Goal: Check status

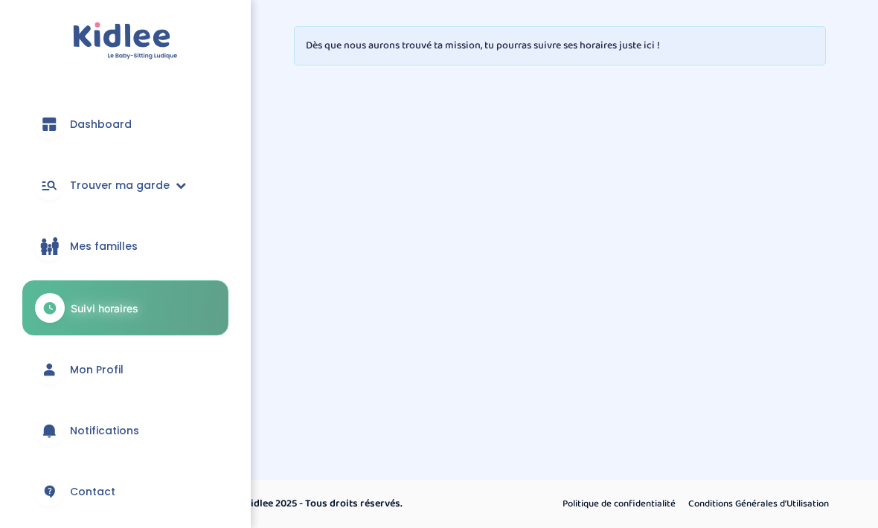
click at [118, 244] on span "Mes familles" at bounding box center [104, 247] width 68 height 16
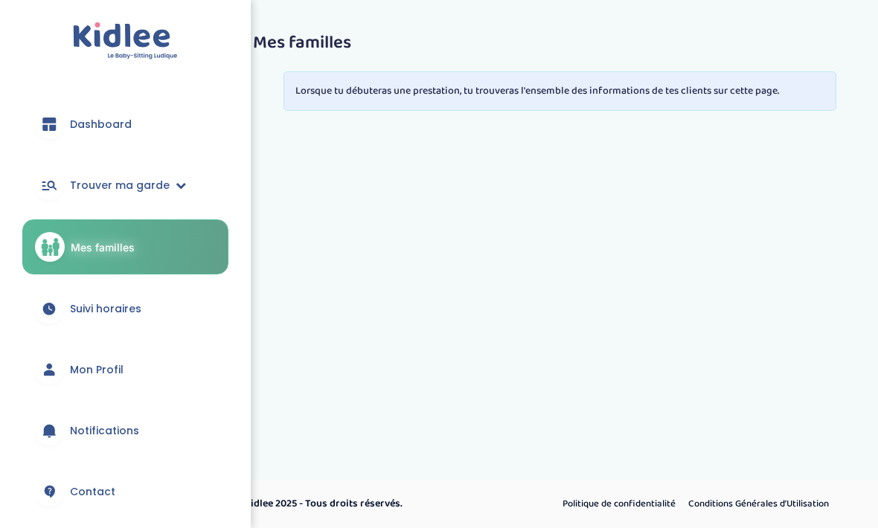
click at [109, 429] on span "Notifications" at bounding box center [104, 432] width 69 height 16
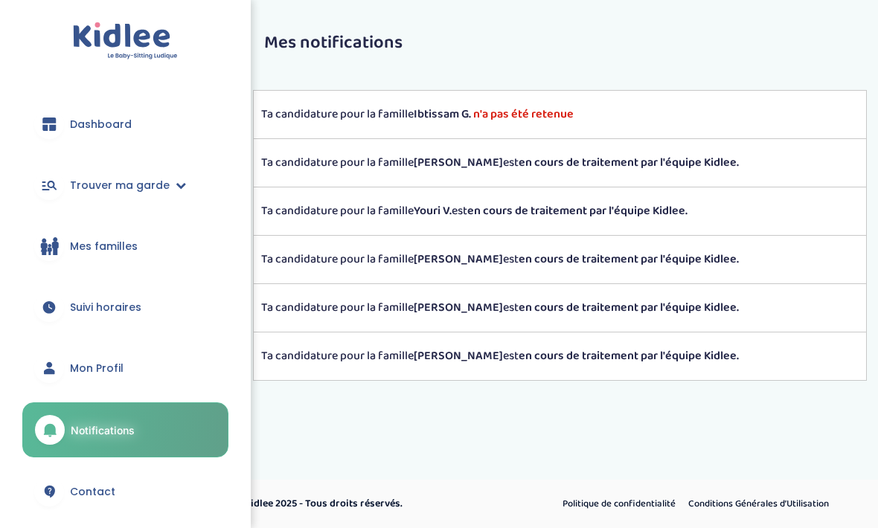
click at [440, 118] on strong "Ibtissam G." at bounding box center [442, 114] width 57 height 19
click at [443, 113] on strong "Ibtissam G." at bounding box center [442, 114] width 57 height 19
click at [463, 112] on strong "Ibtissam G." at bounding box center [442, 114] width 57 height 19
click at [164, 182] on span "Trouver ma garde" at bounding box center [120, 186] width 100 height 16
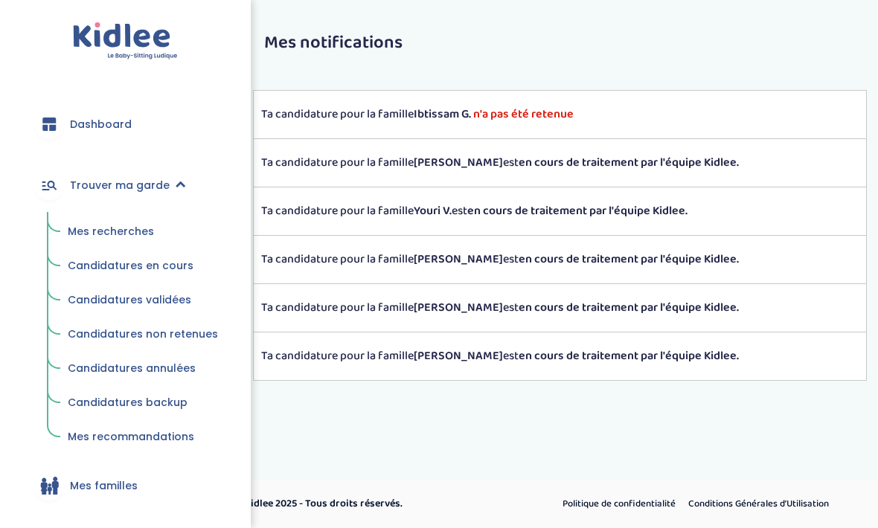
click at [162, 266] on span "Candidatures en cours" at bounding box center [131, 265] width 126 height 15
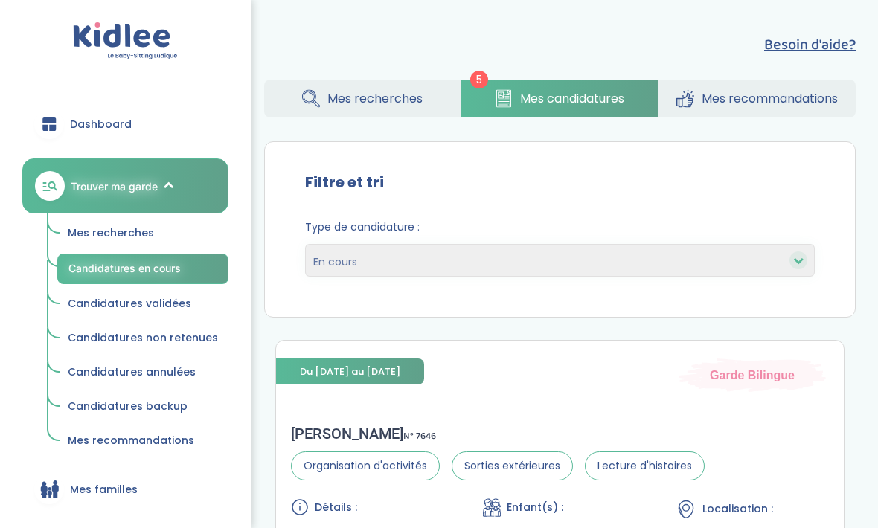
click at [173, 333] on span "Candidatures non retenues" at bounding box center [143, 337] width 150 height 15
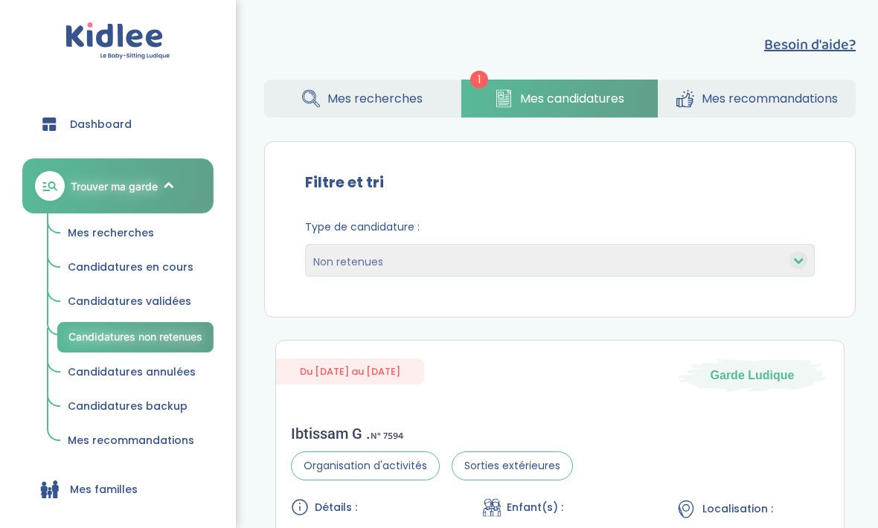
select select "declined"
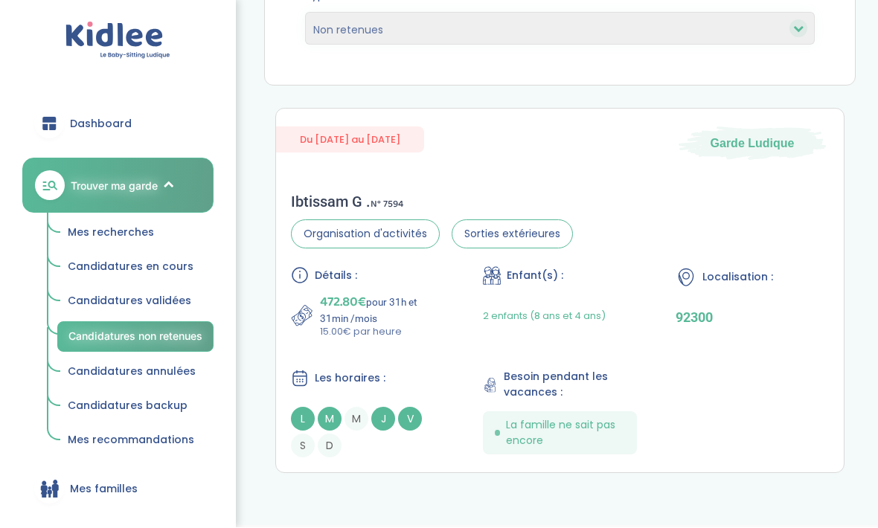
scroll to position [232, 0]
